Goal: Task Accomplishment & Management: Use online tool/utility

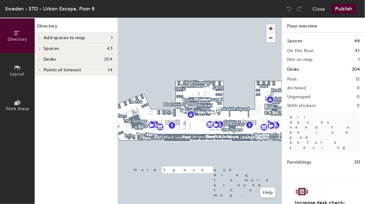
click at [271, 29] on span "button" at bounding box center [271, 28] width 9 height 9
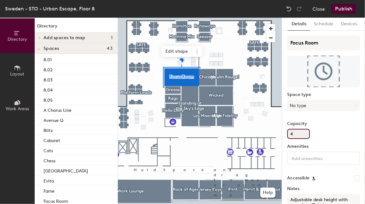
click at [302, 133] on input "4" at bounding box center [298, 134] width 23 height 10
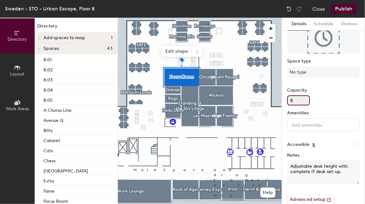
scroll to position [31, 0]
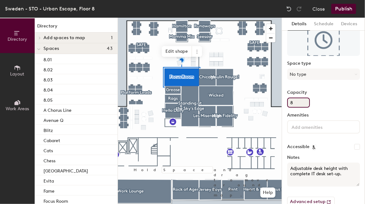
type input "8"
click at [327, 131] on div at bounding box center [323, 126] width 73 height 13
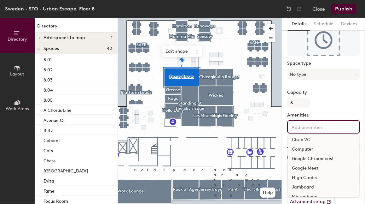
scroll to position [30, 0]
click at [310, 152] on div "Computer" at bounding box center [323, 149] width 71 height 9
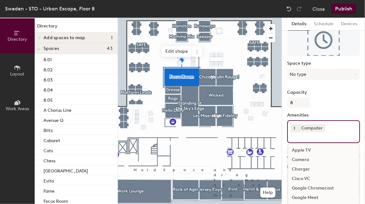
scroll to position [0, 0]
click at [308, 171] on div "Charger" at bounding box center [323, 169] width 71 height 9
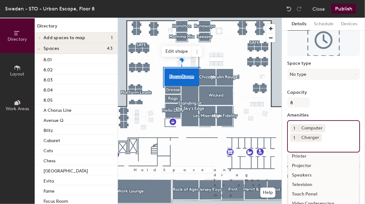
scroll to position [103, 0]
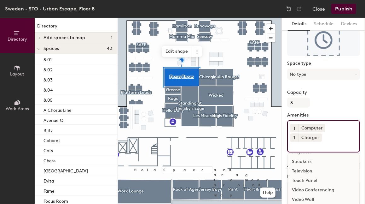
click at [349, 89] on div "Focus Room Space type No type Capacity 8 Amenities 1 Computer 1 Charger Apple T…" at bounding box center [323, 117] width 73 height 227
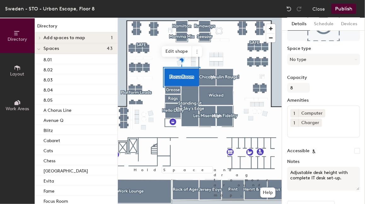
scroll to position [63, 0]
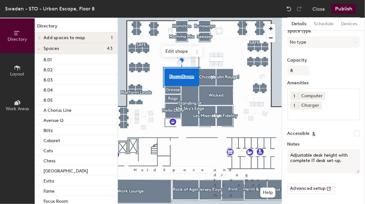
click at [346, 10] on button "Publish" at bounding box center [344, 9] width 25 height 10
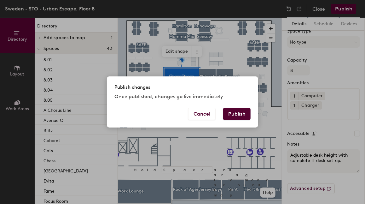
click at [242, 110] on button "Publish" at bounding box center [236, 114] width 27 height 12
